Goal: Find specific page/section: Find specific page/section

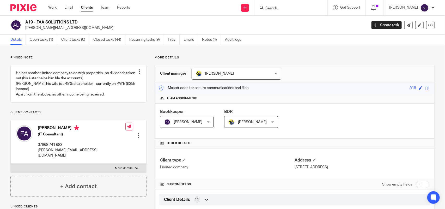
click at [287, 10] on input "Search" at bounding box center [288, 8] width 47 height 5
paste input "D1 - VANTAGE POINT SERVICE LTD"
click at [300, 11] on div "D1 - VANTAGE POINT SERVICE LTD" at bounding box center [291, 7] width 73 height 15
click at [286, 6] on input "D1 - VANTAGE POINT SERVICE LTD" at bounding box center [288, 8] width 47 height 5
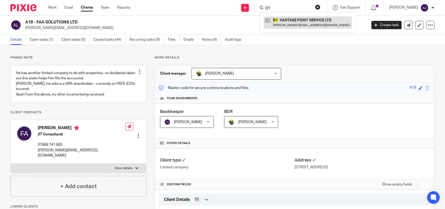
type input "D1"
click at [308, 22] on link at bounding box center [308, 22] width 88 height 12
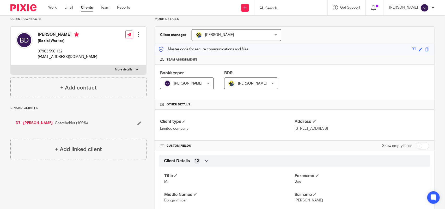
scroll to position [38, 0]
